Goal: Transaction & Acquisition: Purchase product/service

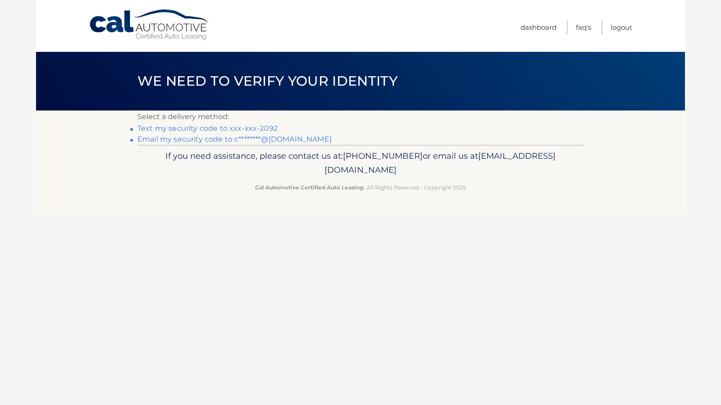
click at [213, 127] on link "Text my security code to xxx-xxx-2092" at bounding box center [207, 128] width 140 height 9
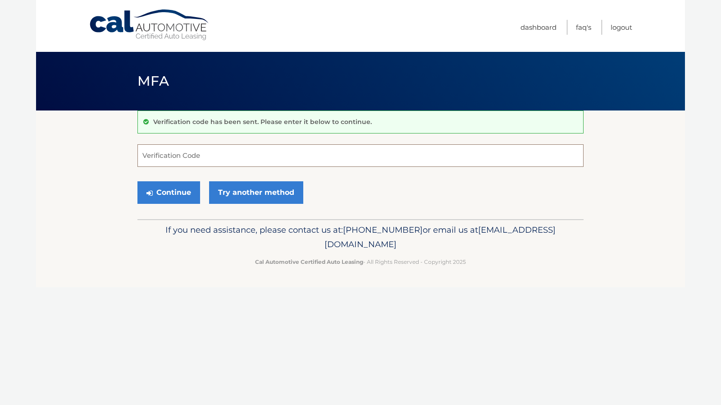
click at [224, 158] on input "Verification Code" at bounding box center [360, 155] width 446 height 23
type input "151635"
click at [189, 191] on button "Continue" at bounding box center [168, 192] width 63 height 23
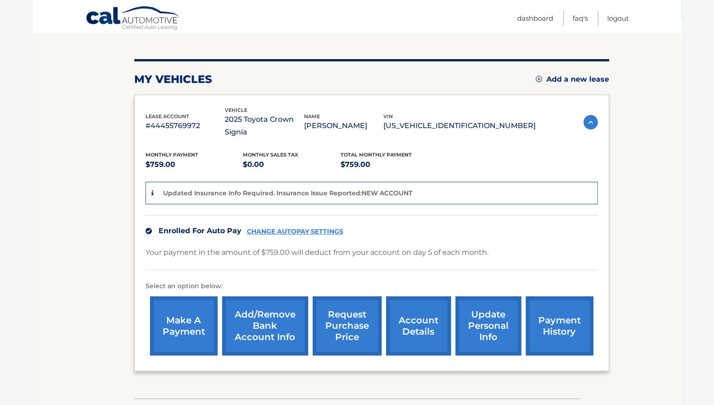
scroll to position [90, 0]
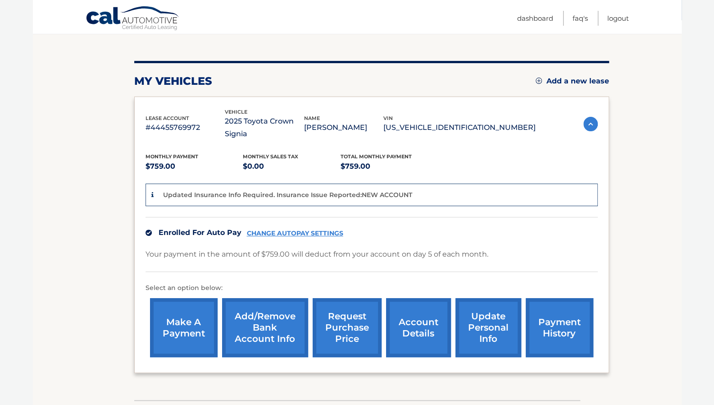
click at [181, 326] on link "make a payment" at bounding box center [184, 327] width 68 height 59
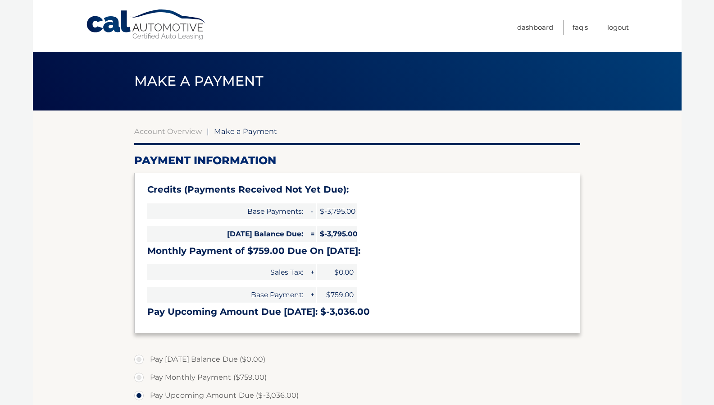
select select "NWFhMjc2ODAtZGZiZC00MDYxLTkyMjgtNzk3YzdmYWY0ZjRi"
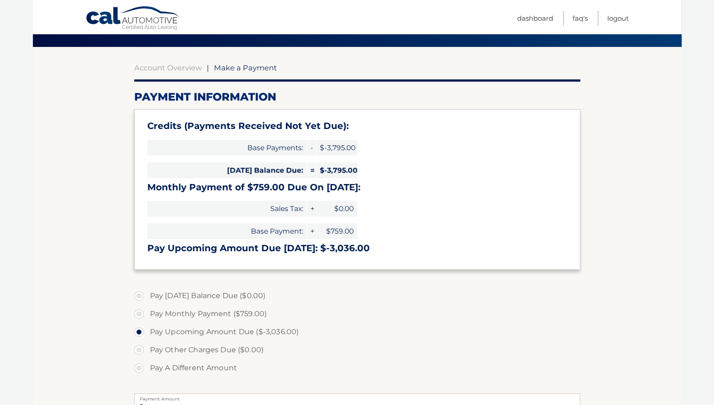
scroll to position [90, 0]
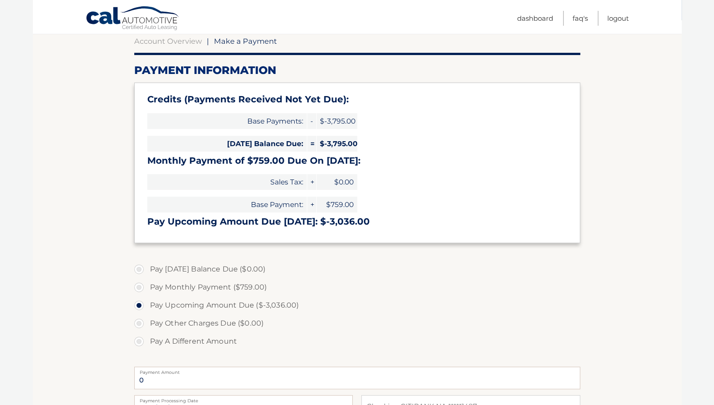
click at [141, 288] on label "Pay Monthly Payment ($759.00)" at bounding box center [357, 287] width 446 height 18
click at [141, 288] on input "Pay Monthly Payment ($759.00)" at bounding box center [142, 285] width 9 height 14
radio input "true"
type input "759.00"
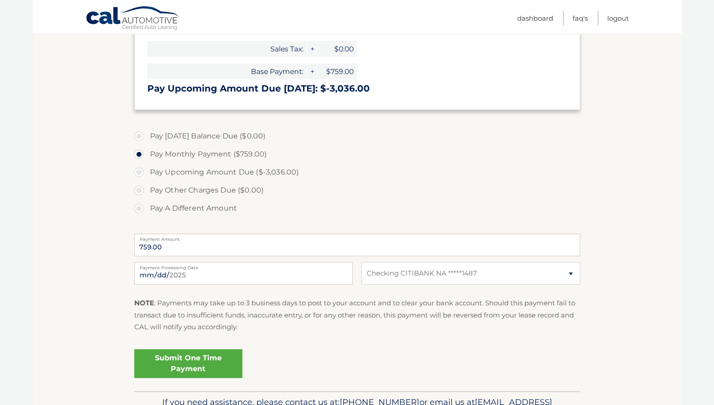
scroll to position [225, 0]
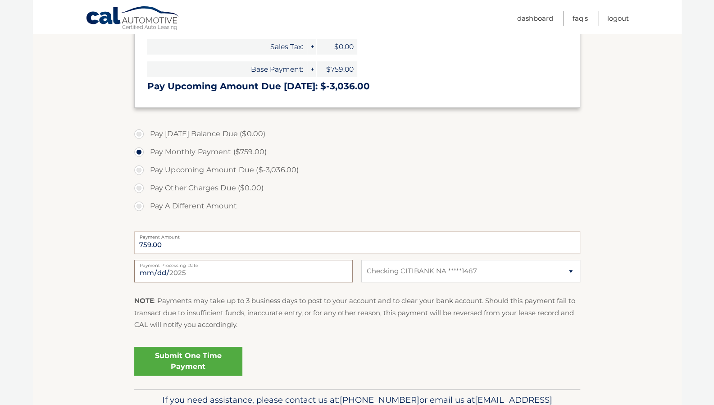
click at [185, 275] on input "2025-08-31" at bounding box center [243, 271] width 219 height 23
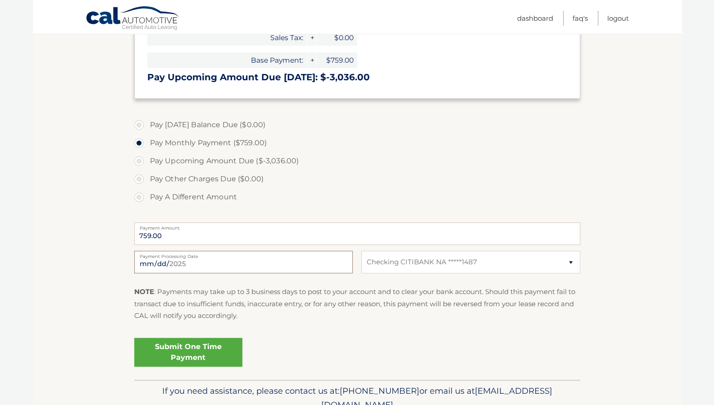
scroll to position [232, 0]
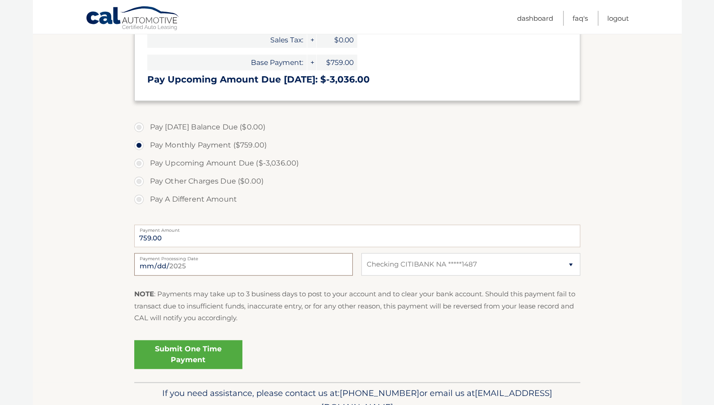
click at [197, 260] on input "2025-09-03" at bounding box center [243, 264] width 219 height 23
type input "2025-09-02"
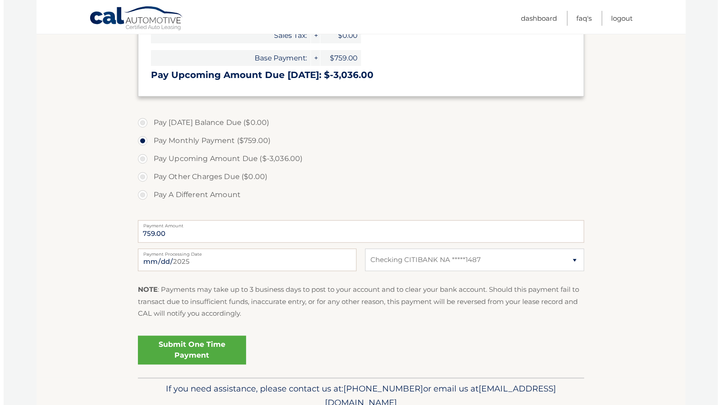
scroll to position [277, 0]
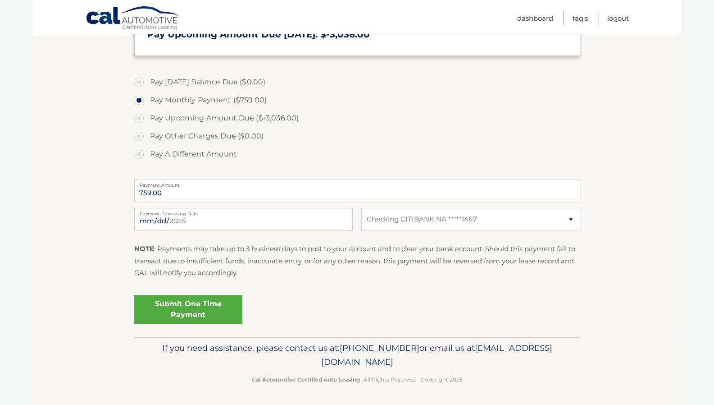
click at [209, 308] on link "Submit One Time Payment" at bounding box center [188, 309] width 108 height 29
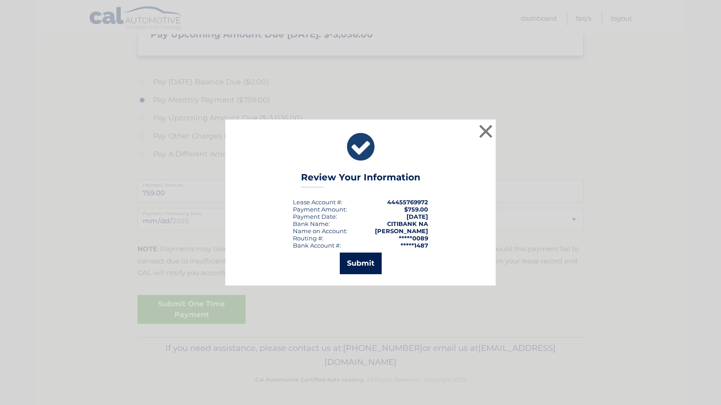
click at [365, 266] on button "Submit" at bounding box center [361, 263] width 42 height 22
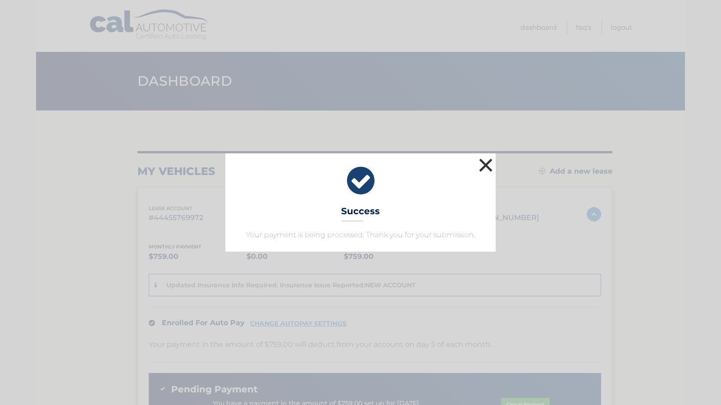
click at [484, 167] on button "×" at bounding box center [486, 165] width 18 height 18
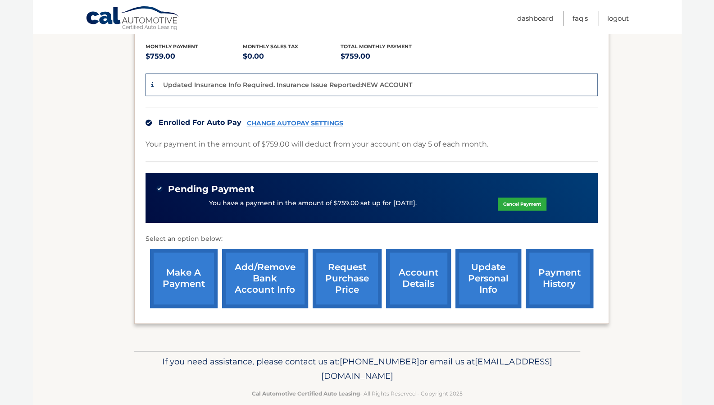
scroll to position [200, 0]
click at [288, 81] on p "Updated Insurance Info Required. Insurance Issue Reported:NEW ACCOUNT" at bounding box center [287, 85] width 249 height 8
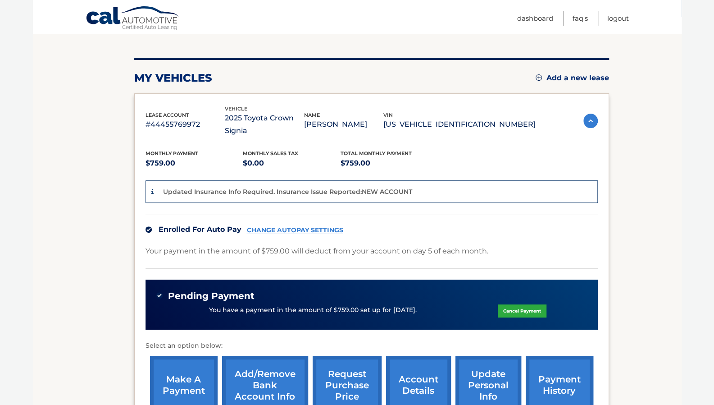
scroll to position [110, 0]
